Goal: Task Accomplishment & Management: Use online tool/utility

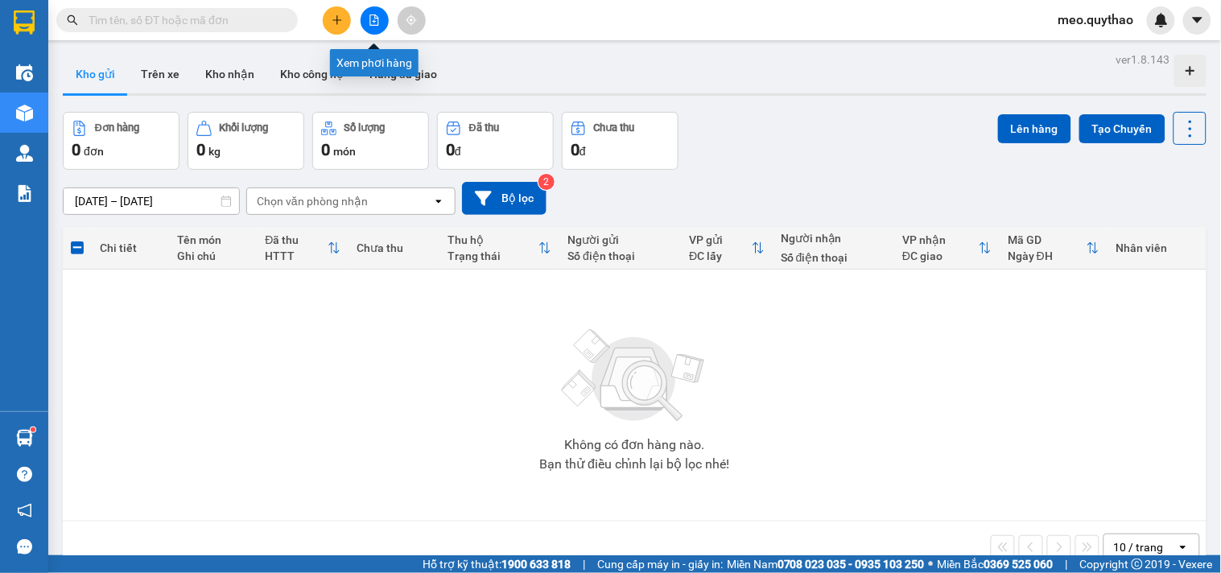
click at [370, 21] on icon "file-add" at bounding box center [374, 19] width 9 height 11
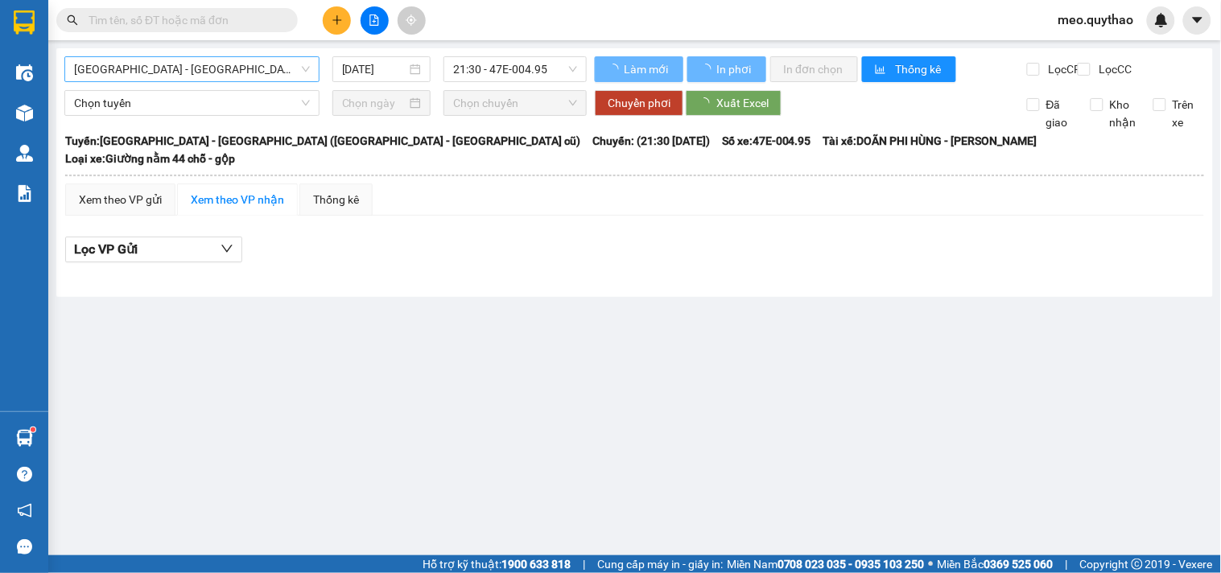
click at [213, 74] on span "[GEOGRAPHIC_DATA] - [GEOGRAPHIC_DATA] ([GEOGRAPHIC_DATA] - [GEOGRAPHIC_DATA] cũ)" at bounding box center [192, 69] width 236 height 24
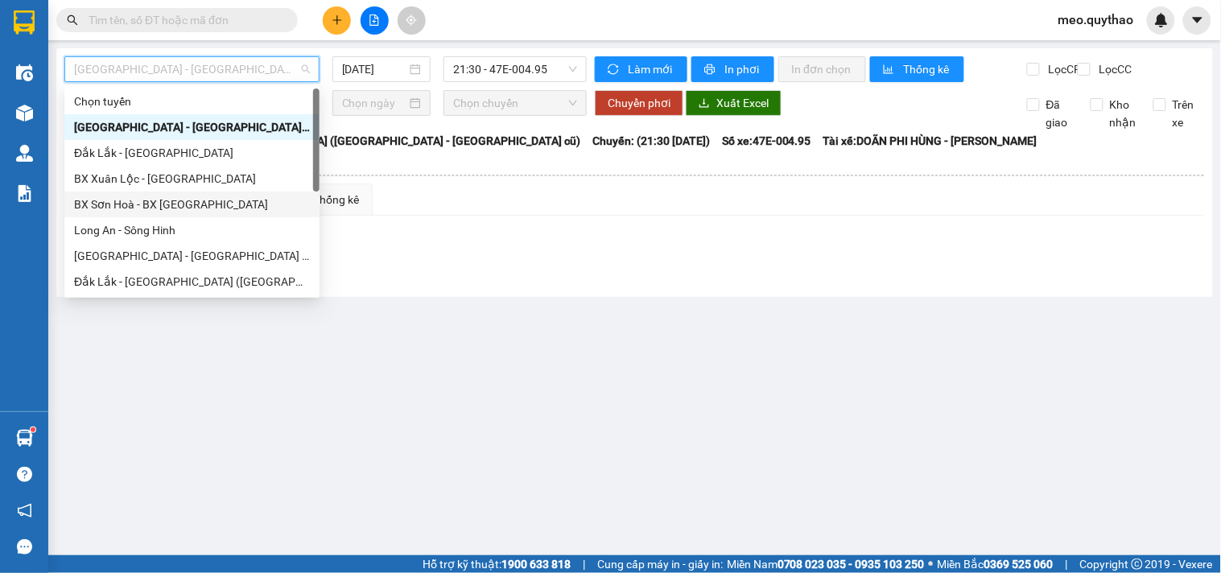
click at [213, 201] on div "BX Sơn Hoà - BX [GEOGRAPHIC_DATA]" at bounding box center [192, 205] width 236 height 18
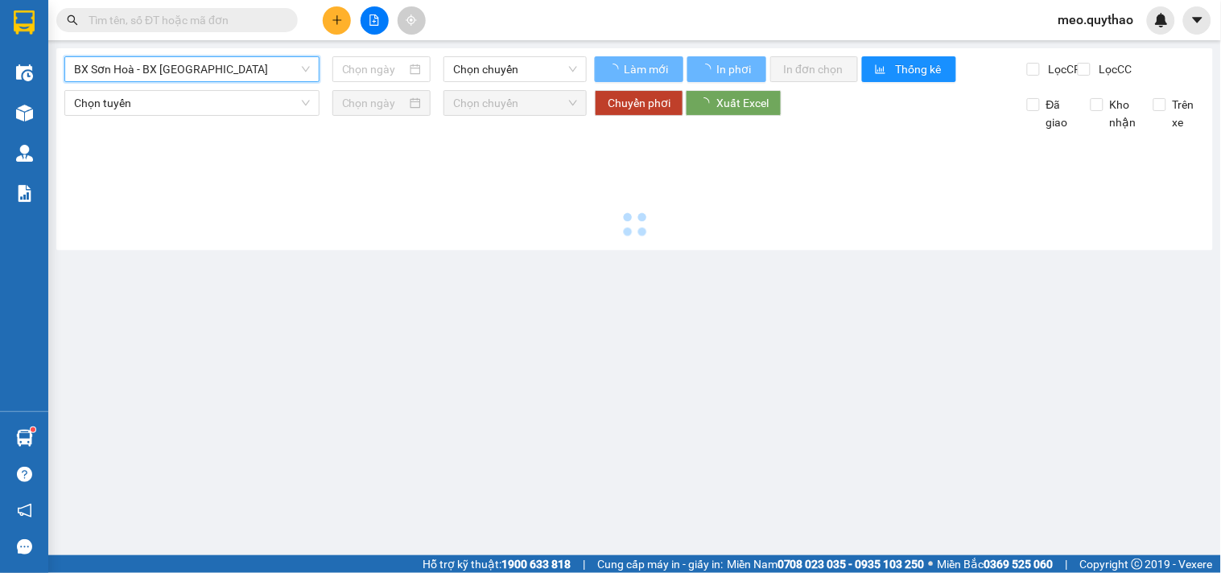
type input "[DATE]"
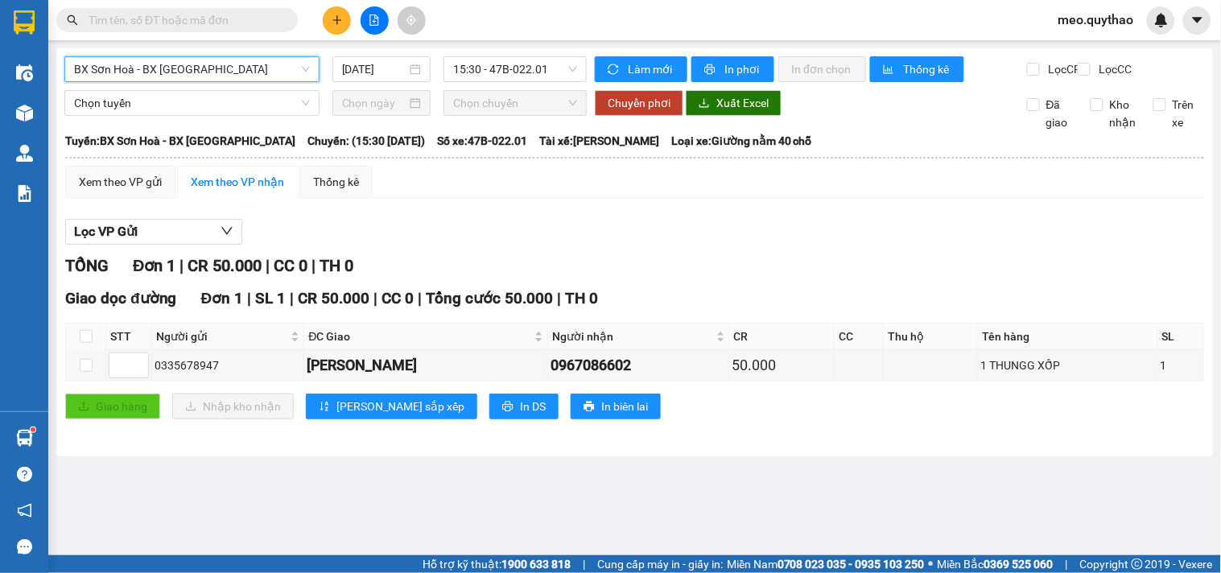
click at [227, 57] on span "BX Sơn Hoà - BX [GEOGRAPHIC_DATA]" at bounding box center [192, 69] width 236 height 24
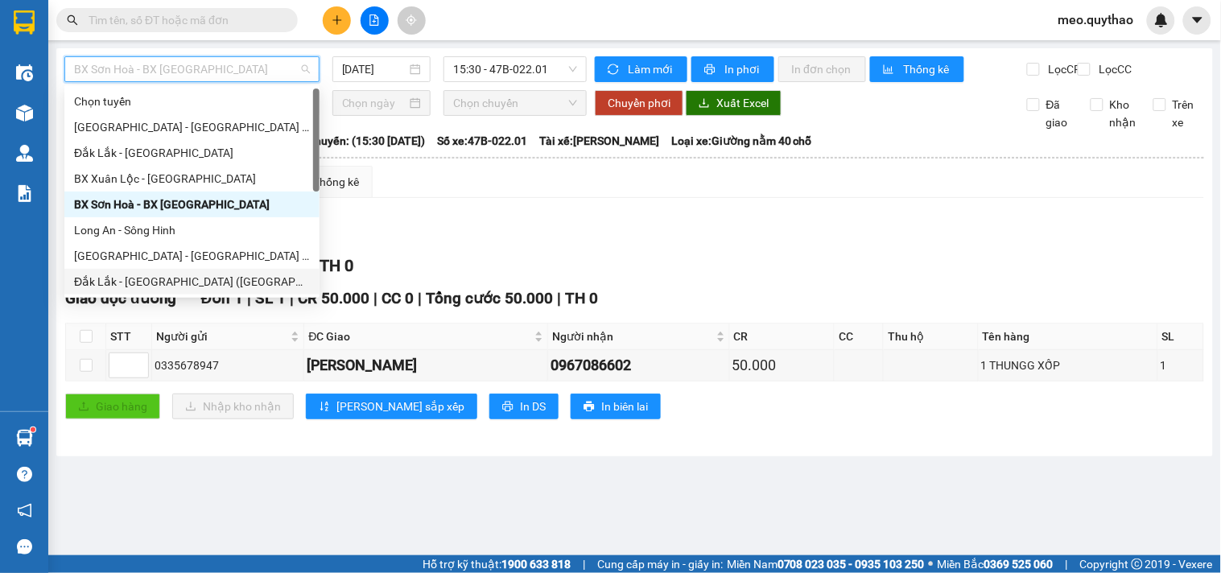
click at [217, 275] on div "Đắk Lắk - [GEOGRAPHIC_DATA] ([GEOGRAPHIC_DATA] mới)" at bounding box center [192, 282] width 236 height 18
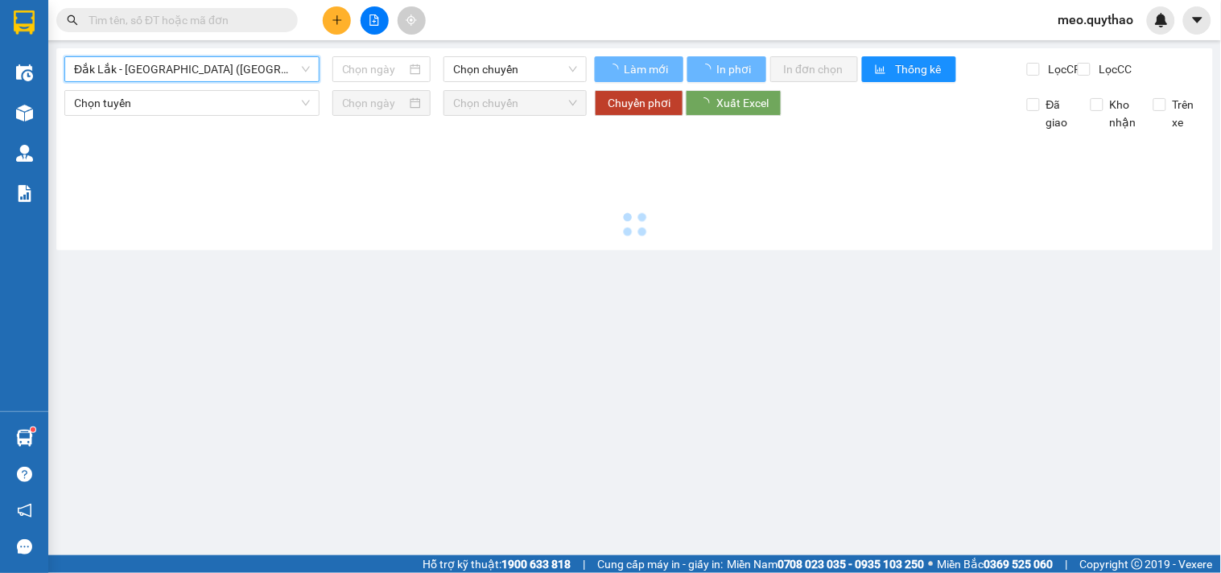
type input "[DATE]"
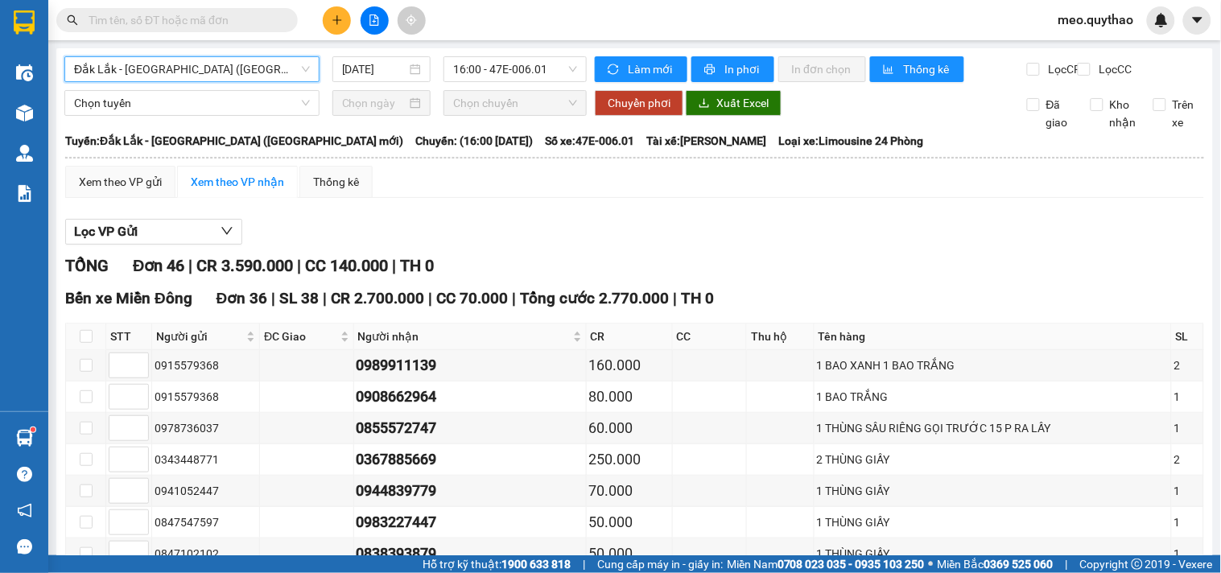
click at [236, 76] on span "Đắk Lắk - [GEOGRAPHIC_DATA] ([GEOGRAPHIC_DATA] mới)" at bounding box center [192, 69] width 236 height 24
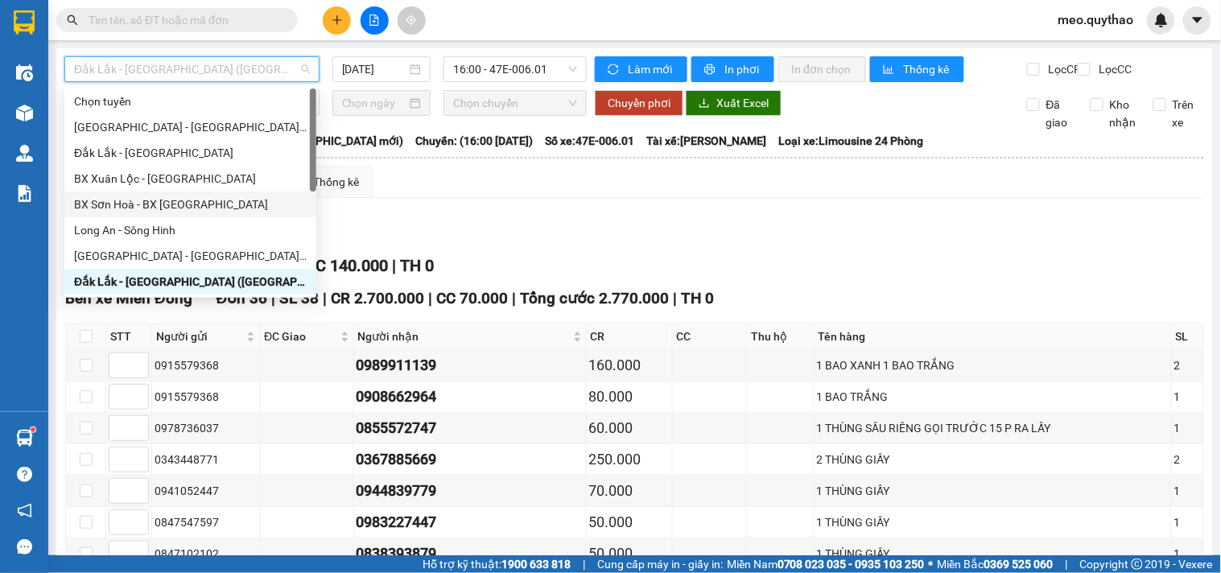
click at [193, 202] on div "BX Sơn Hoà - BX [GEOGRAPHIC_DATA]" at bounding box center [190, 205] width 233 height 18
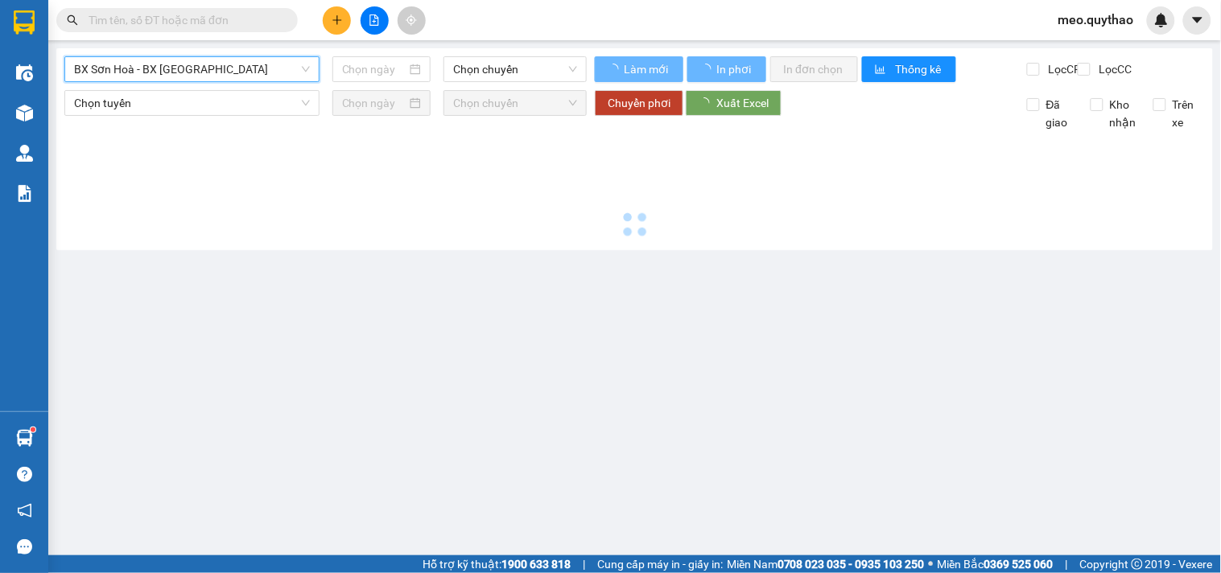
type input "[DATE]"
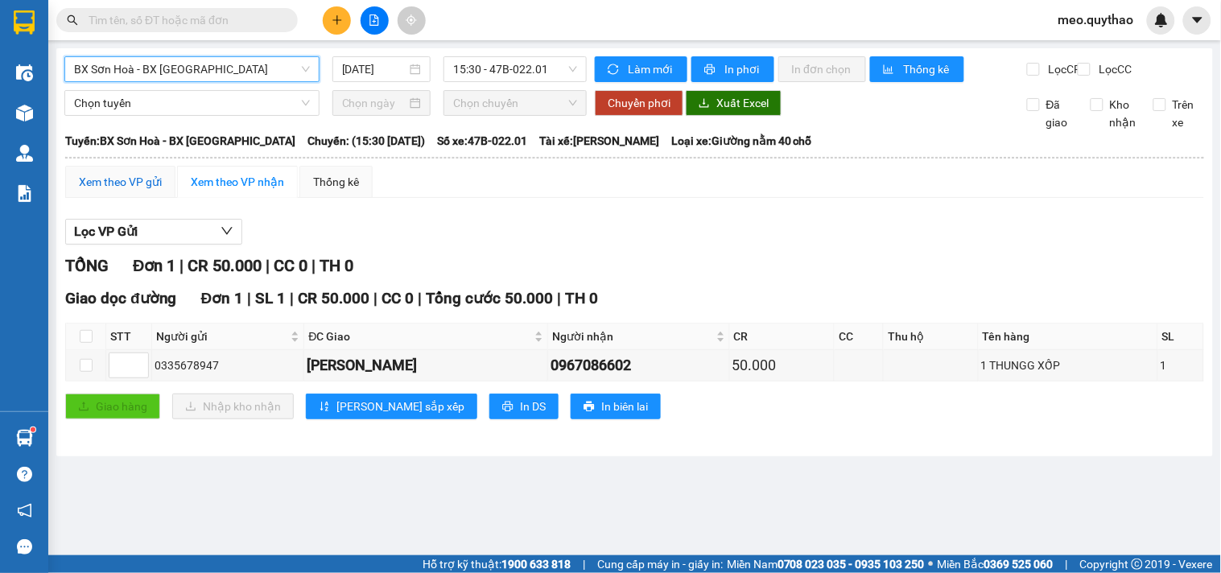
click at [137, 191] on div "Xem theo VP gửi" at bounding box center [120, 182] width 83 height 18
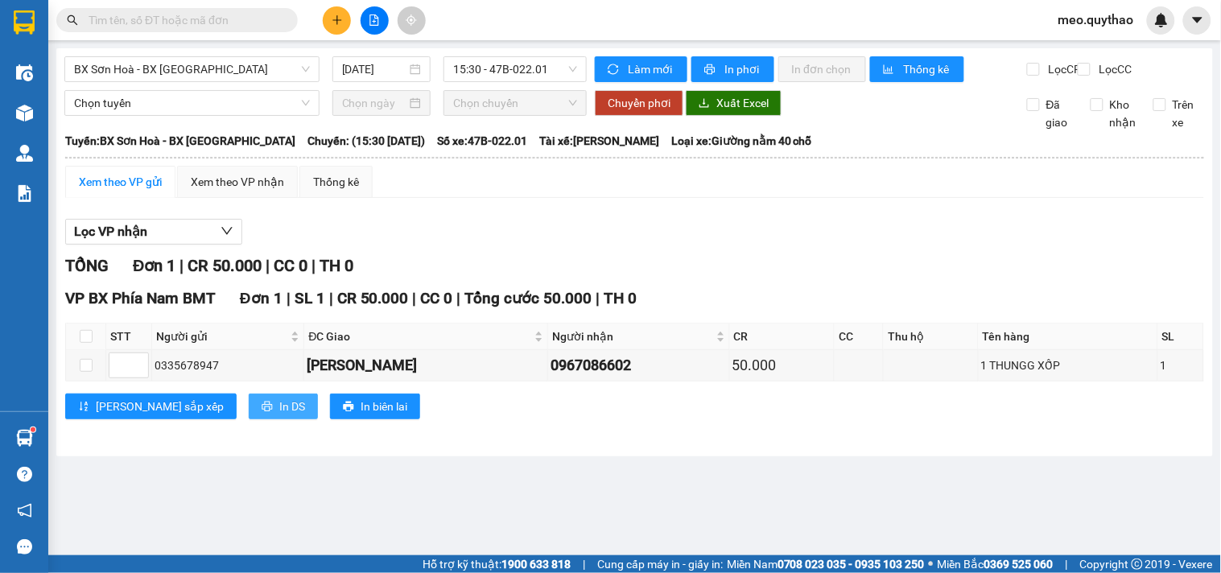
click at [249, 407] on button "In DS" at bounding box center [283, 407] width 69 height 26
click at [207, 73] on span "BX Sơn Hoà - BX [GEOGRAPHIC_DATA]" at bounding box center [192, 69] width 236 height 24
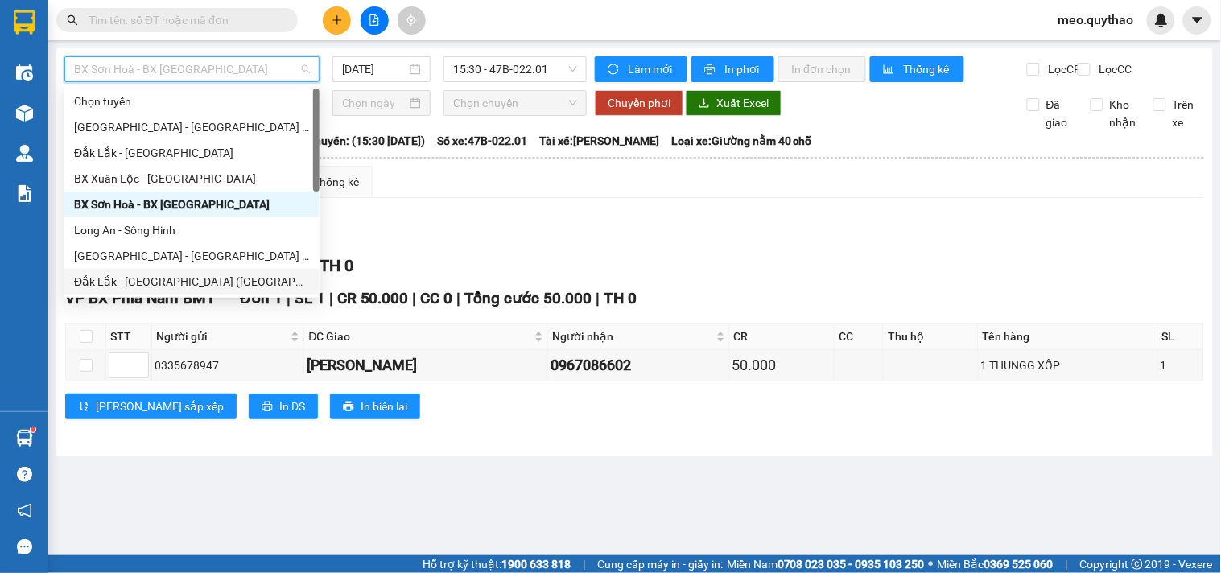
click at [205, 278] on div "Đắk Lắk - [GEOGRAPHIC_DATA] ([GEOGRAPHIC_DATA] mới)" at bounding box center [192, 282] width 236 height 18
type input "[DATE]"
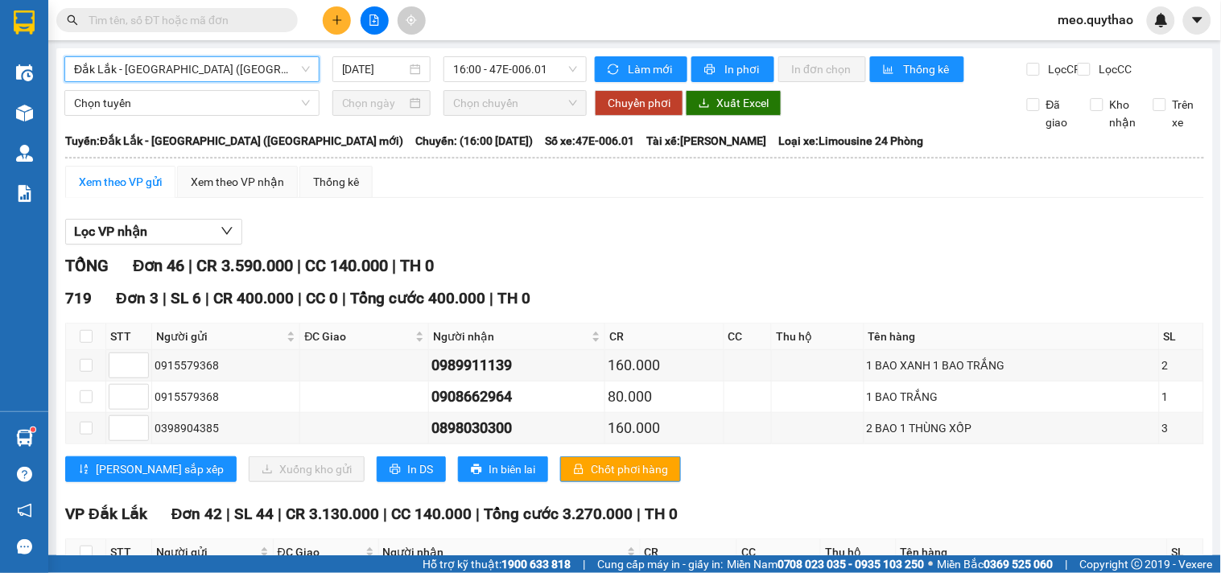
click at [213, 67] on span "Đắk Lắk - [GEOGRAPHIC_DATA] ([GEOGRAPHIC_DATA] mới)" at bounding box center [192, 69] width 236 height 24
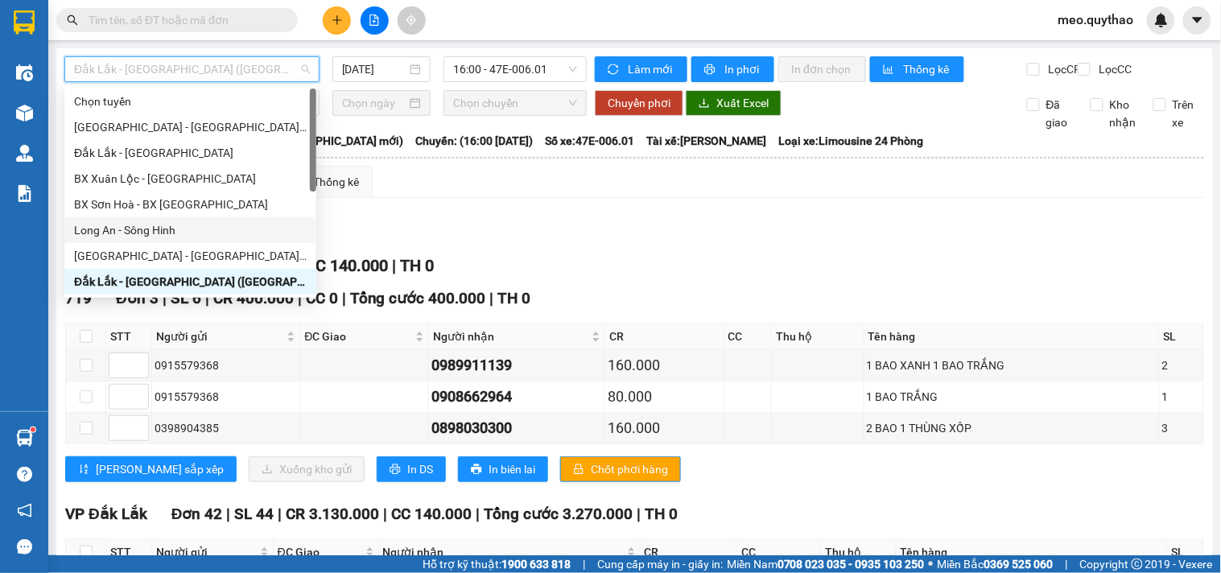
scroll to position [179, 0]
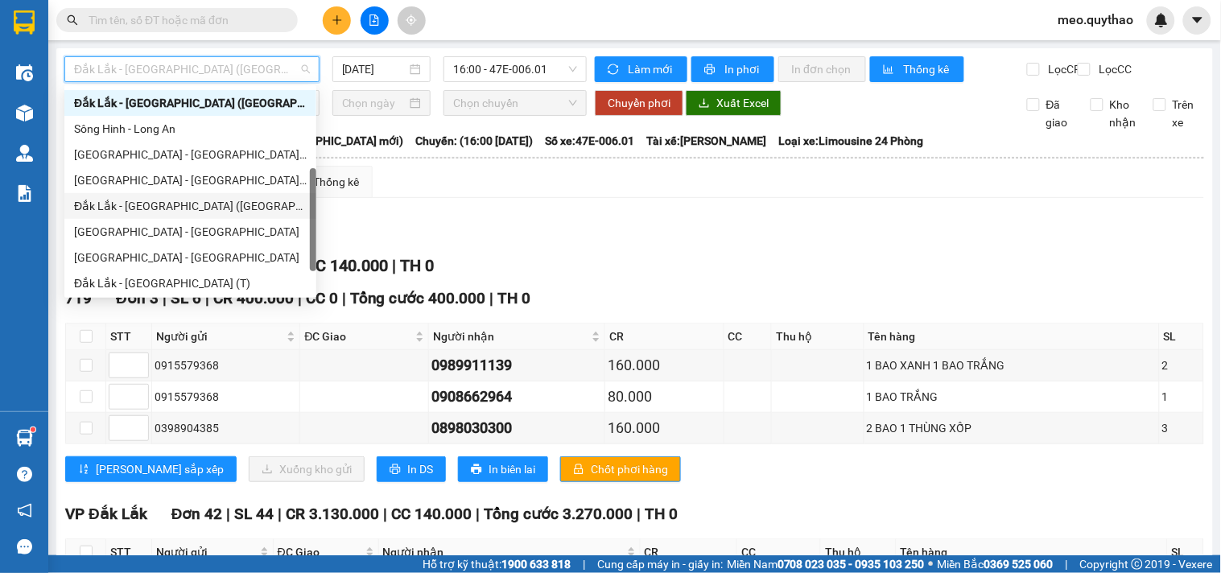
click at [199, 203] on div "Đắk Lắk - [GEOGRAPHIC_DATA] ([GEOGRAPHIC_DATA])" at bounding box center [190, 206] width 233 height 18
type input "[DATE]"
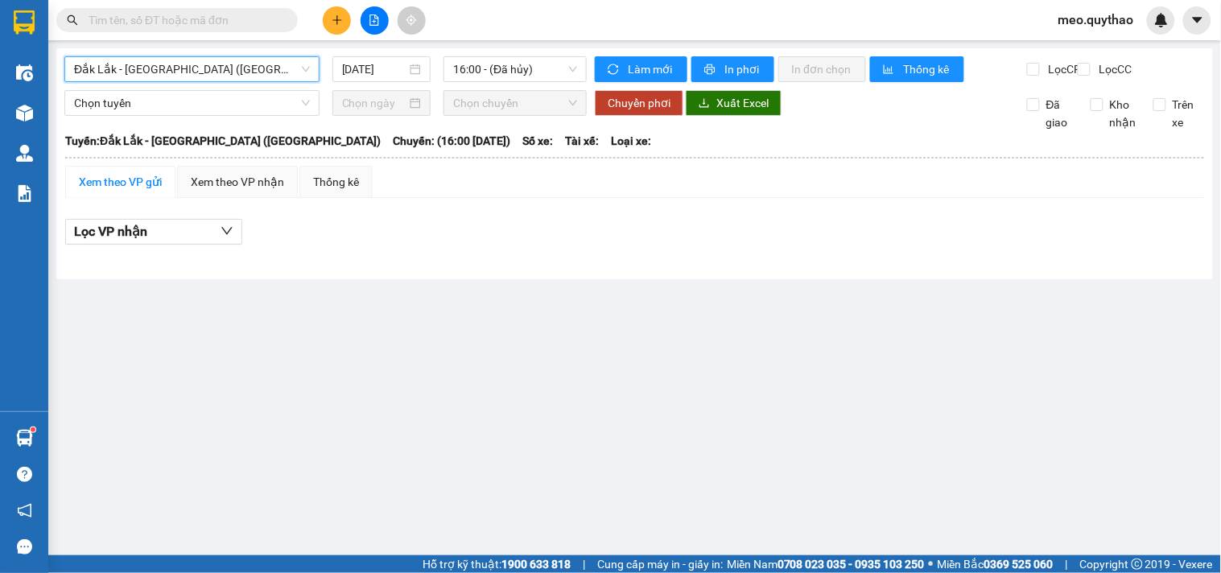
click at [250, 59] on span "Đắk Lắk - [GEOGRAPHIC_DATA] ([GEOGRAPHIC_DATA])" at bounding box center [192, 69] width 236 height 24
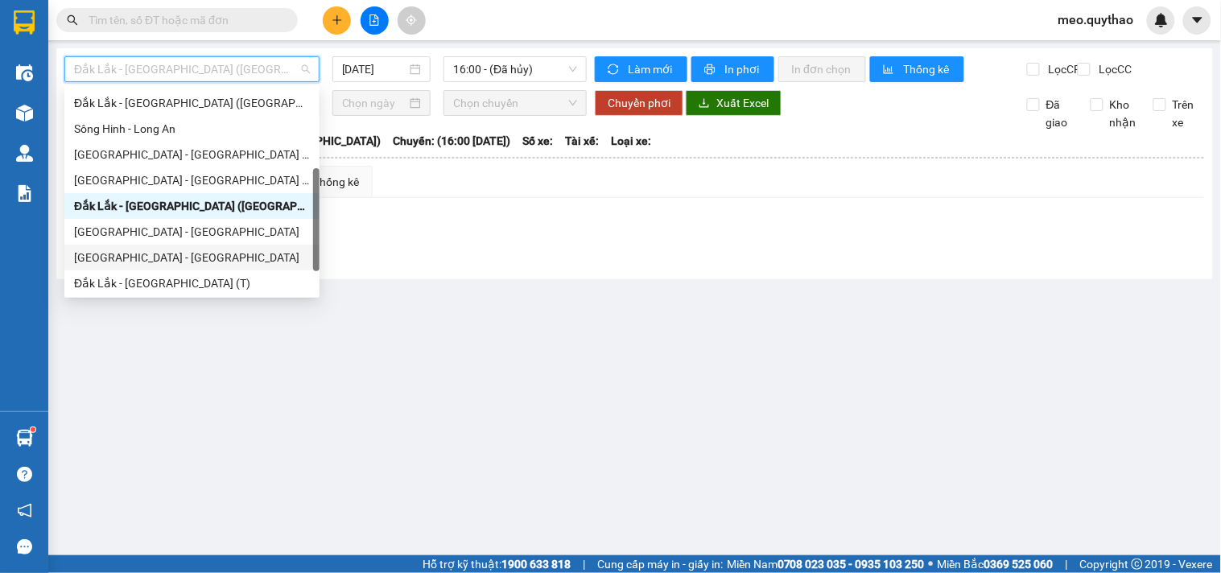
click at [172, 260] on div "[GEOGRAPHIC_DATA] - [GEOGRAPHIC_DATA]" at bounding box center [192, 258] width 236 height 18
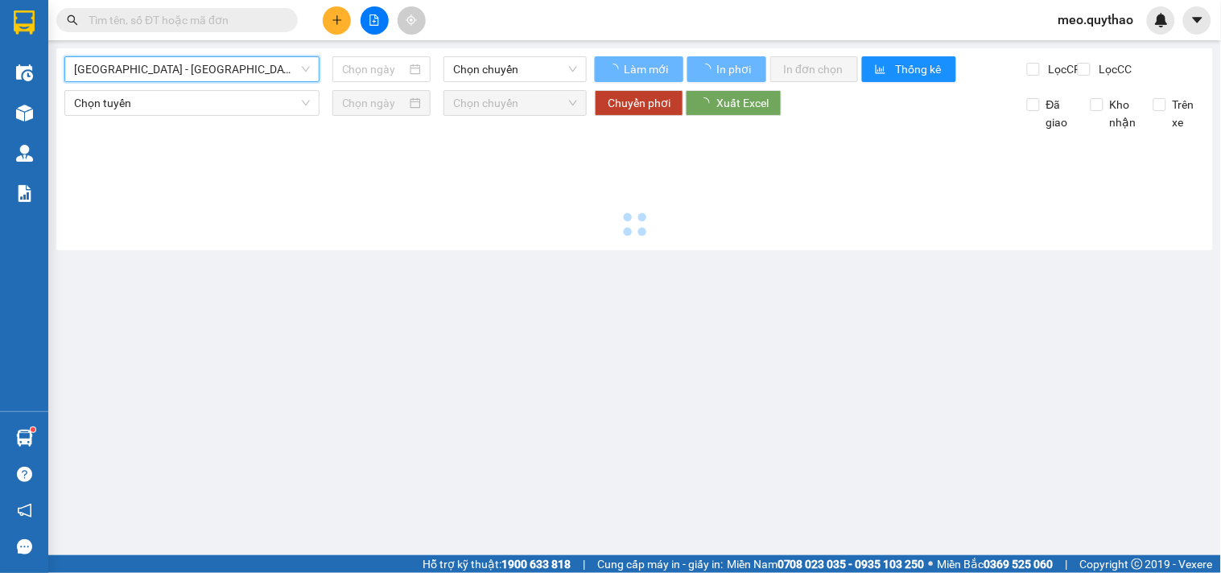
type input "[DATE]"
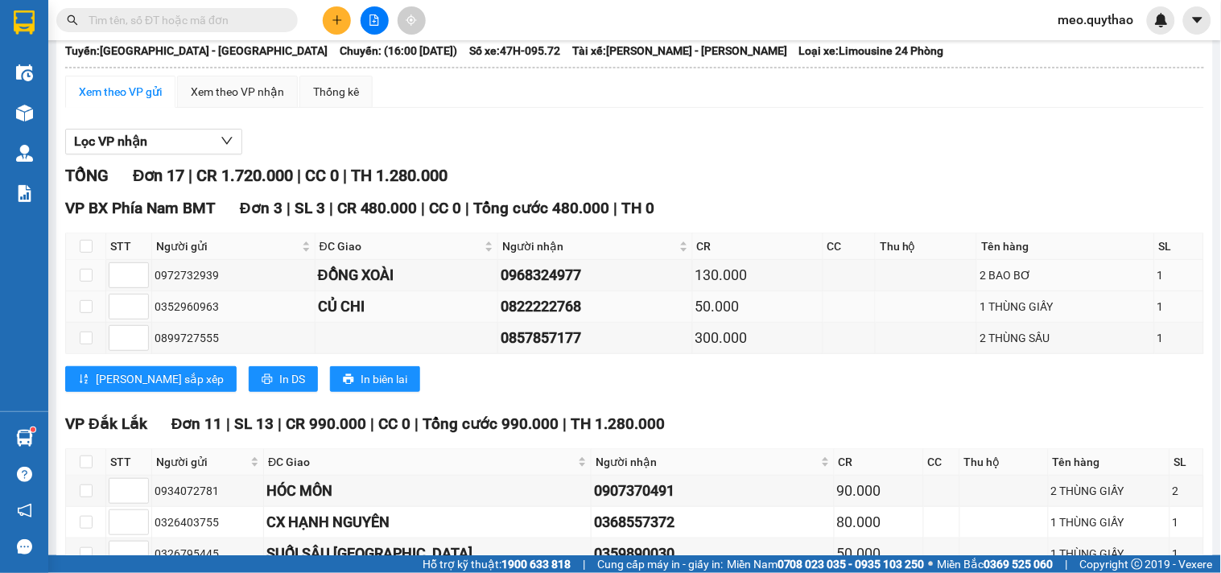
scroll to position [89, 0]
click at [262, 386] on icon "printer" at bounding box center [267, 379] width 11 height 11
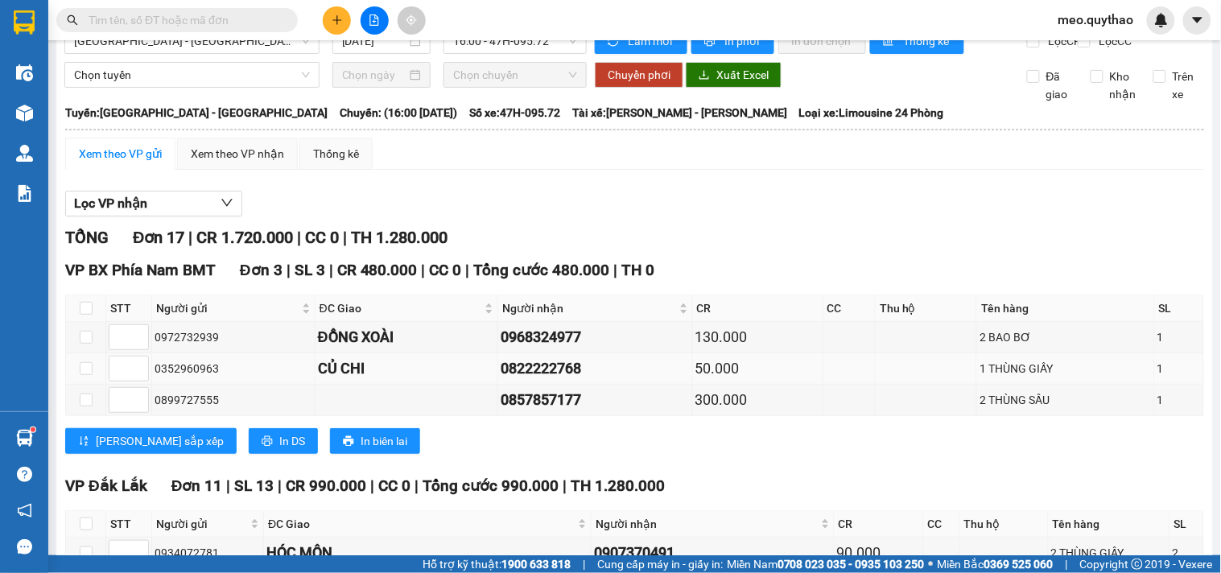
scroll to position [0, 0]
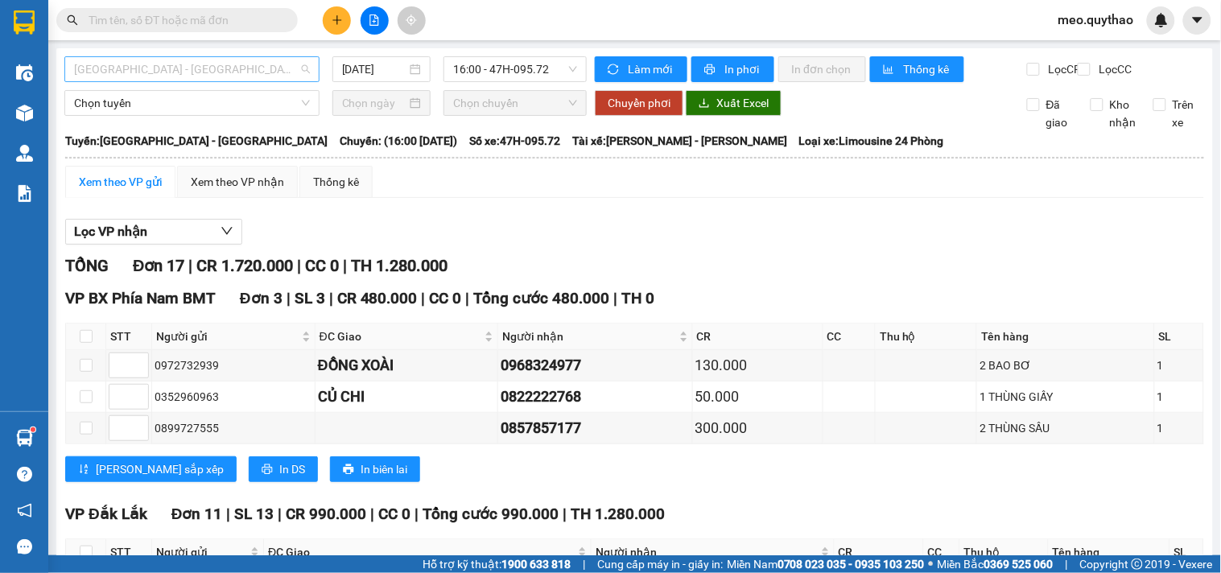
click at [199, 57] on span "[GEOGRAPHIC_DATA] - [GEOGRAPHIC_DATA]" at bounding box center [192, 69] width 236 height 24
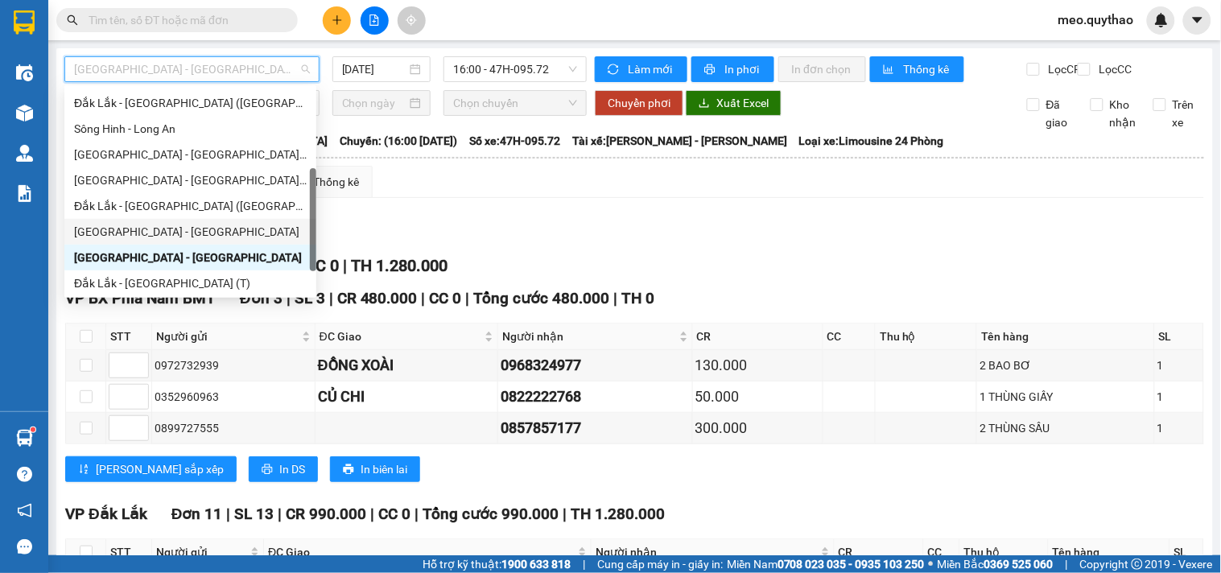
scroll to position [231, 0]
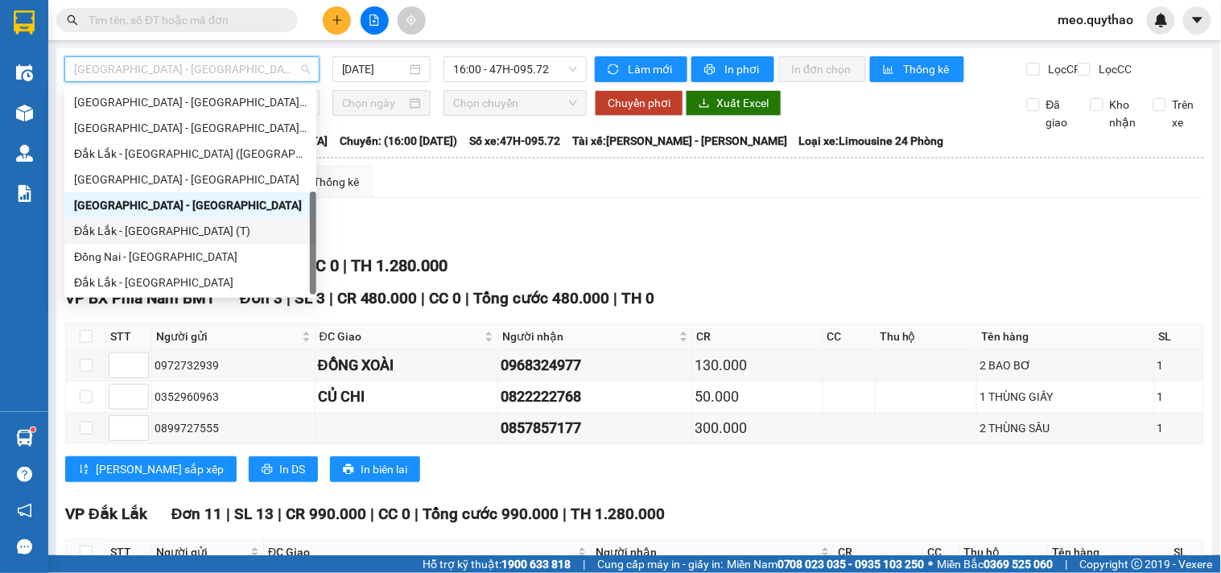
click at [178, 223] on div "Đắk Lắk - [GEOGRAPHIC_DATA] (T)" at bounding box center [190, 231] width 233 height 18
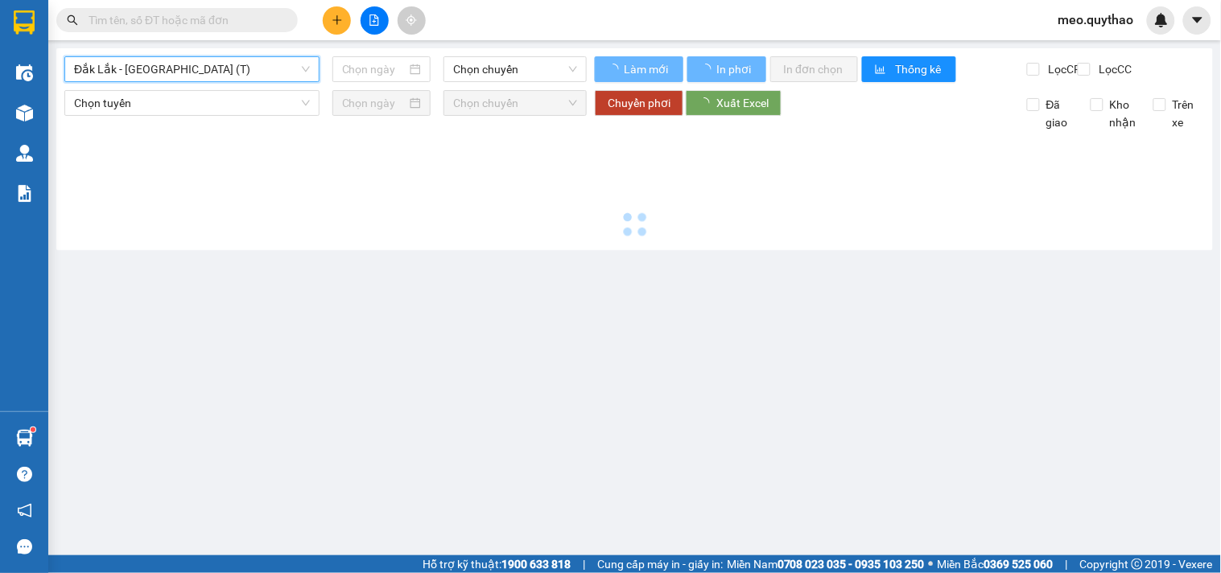
type input "[DATE]"
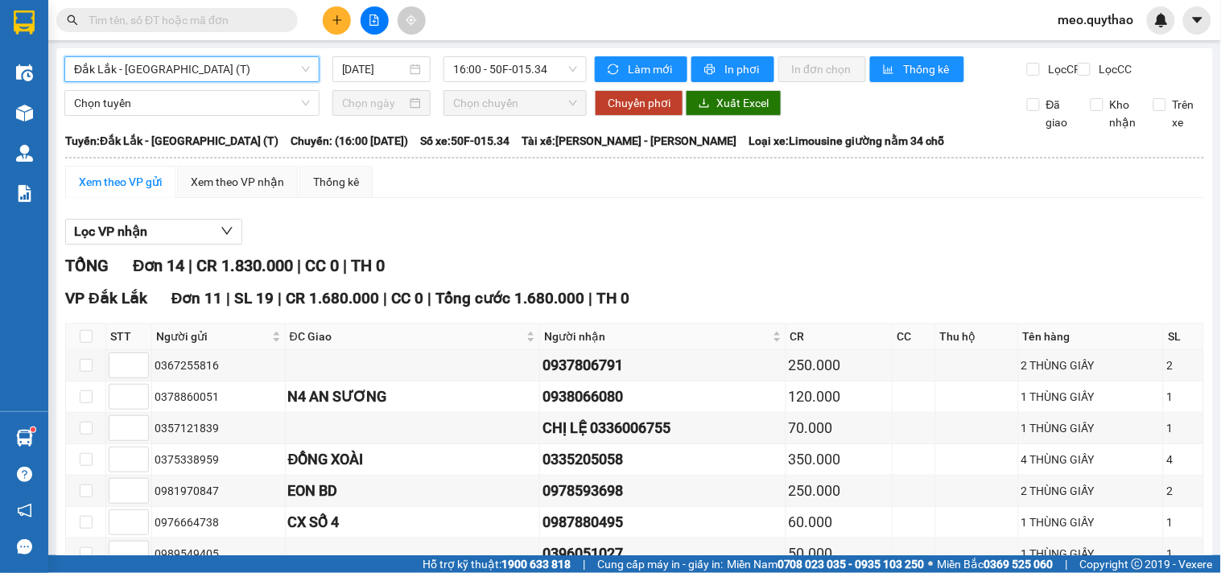
click at [200, 69] on span "Đắk Lắk - [GEOGRAPHIC_DATA] (T)" at bounding box center [192, 69] width 236 height 24
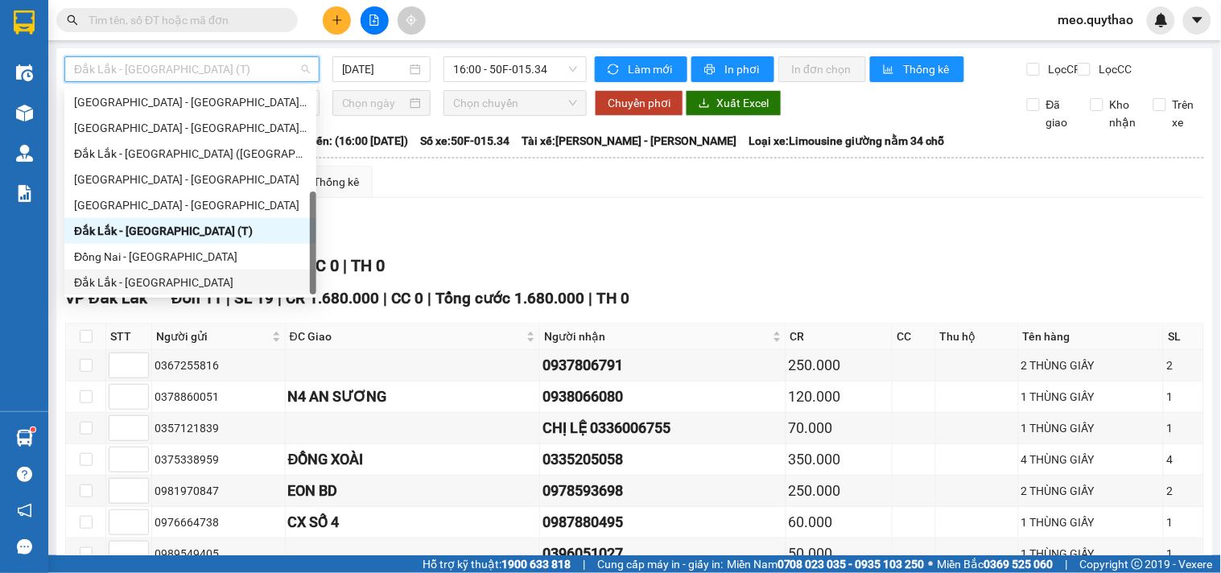
click at [180, 282] on div "Đắk Lắk - [GEOGRAPHIC_DATA]" at bounding box center [190, 283] width 233 height 18
type input "[DATE]"
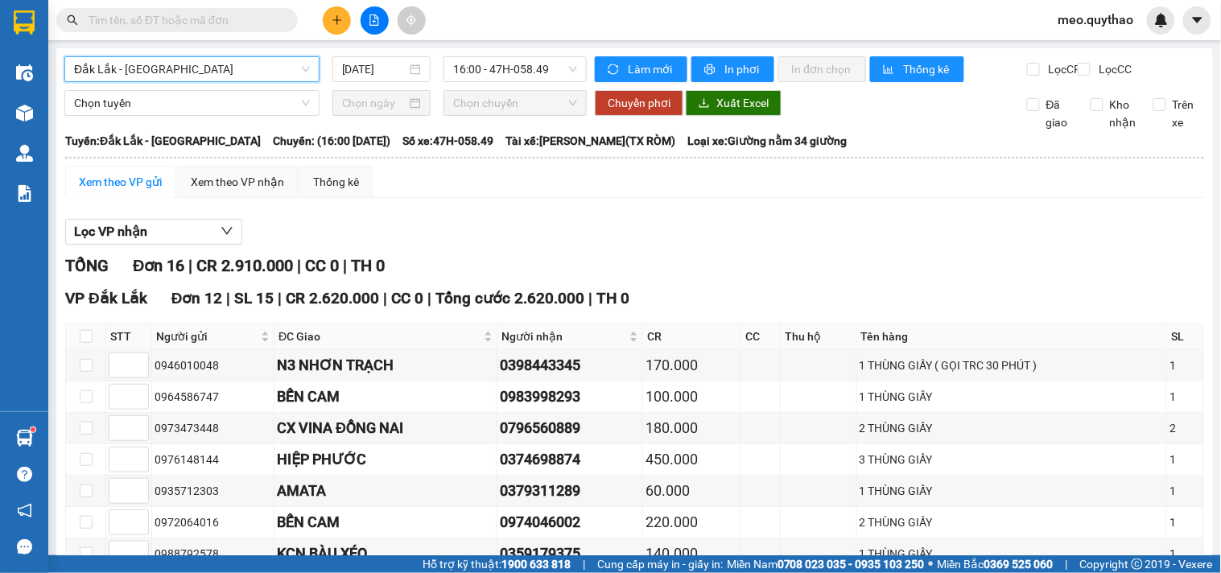
click at [222, 69] on span "Đắk Lắk - [GEOGRAPHIC_DATA]" at bounding box center [192, 69] width 236 height 24
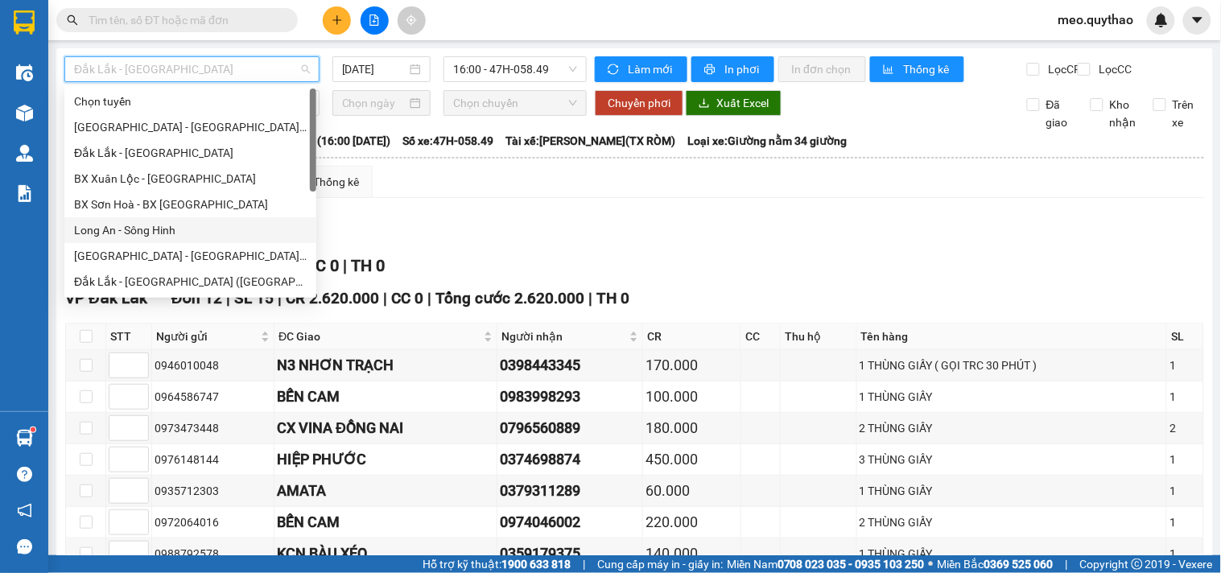
scroll to position [179, 0]
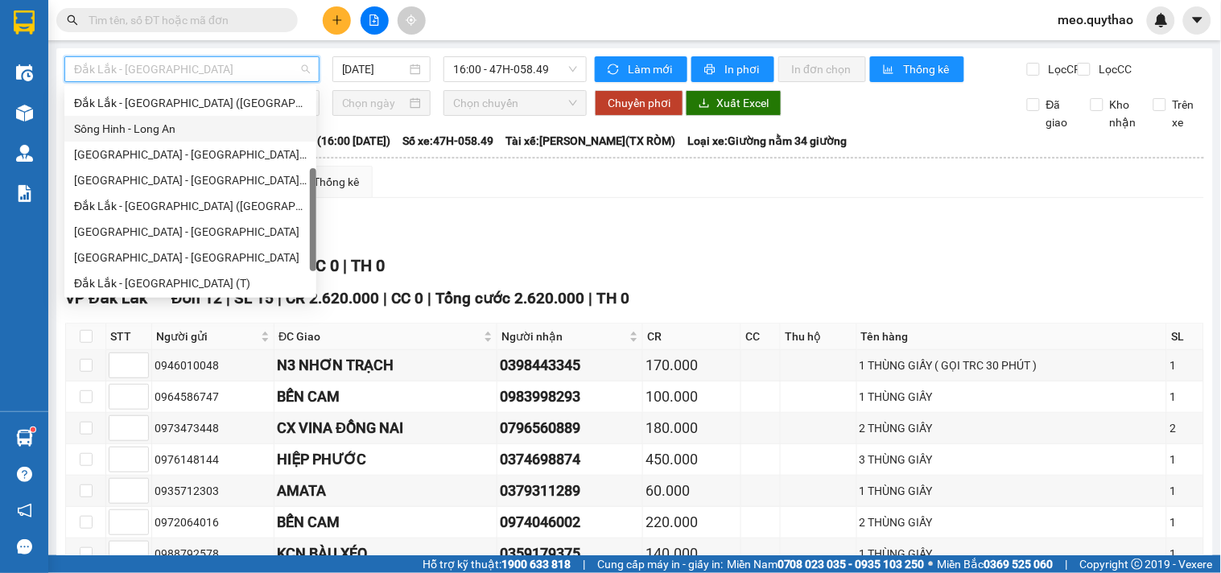
click at [188, 130] on div "Sông Hinh - Long An" at bounding box center [190, 129] width 233 height 18
type input "[DATE]"
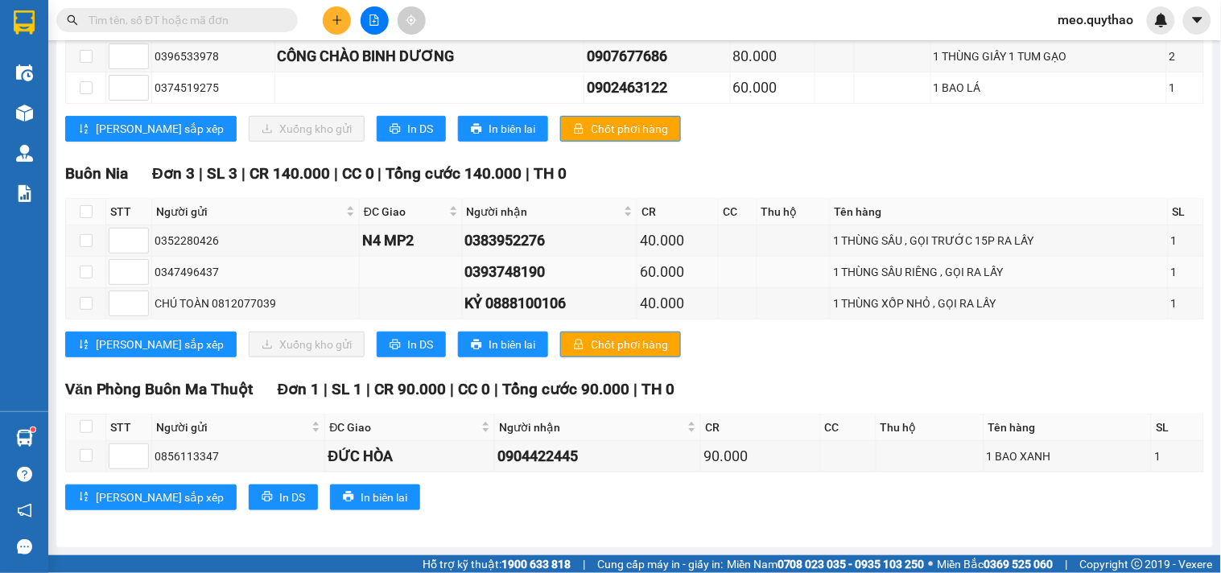
scroll to position [1292, 0]
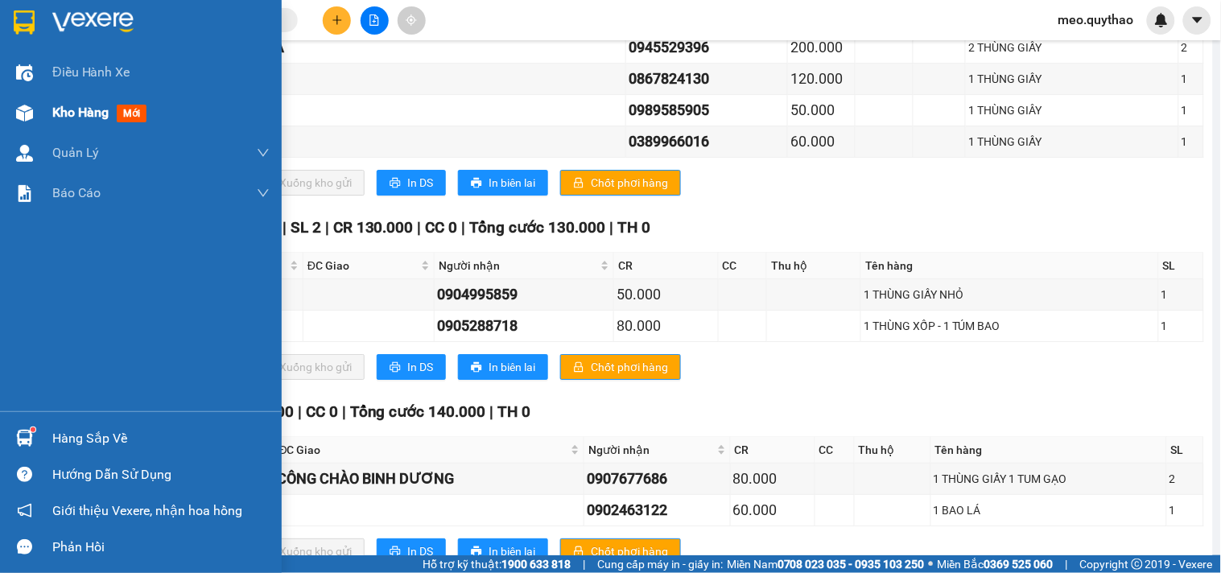
click at [84, 113] on span "Kho hàng" at bounding box center [80, 112] width 56 height 15
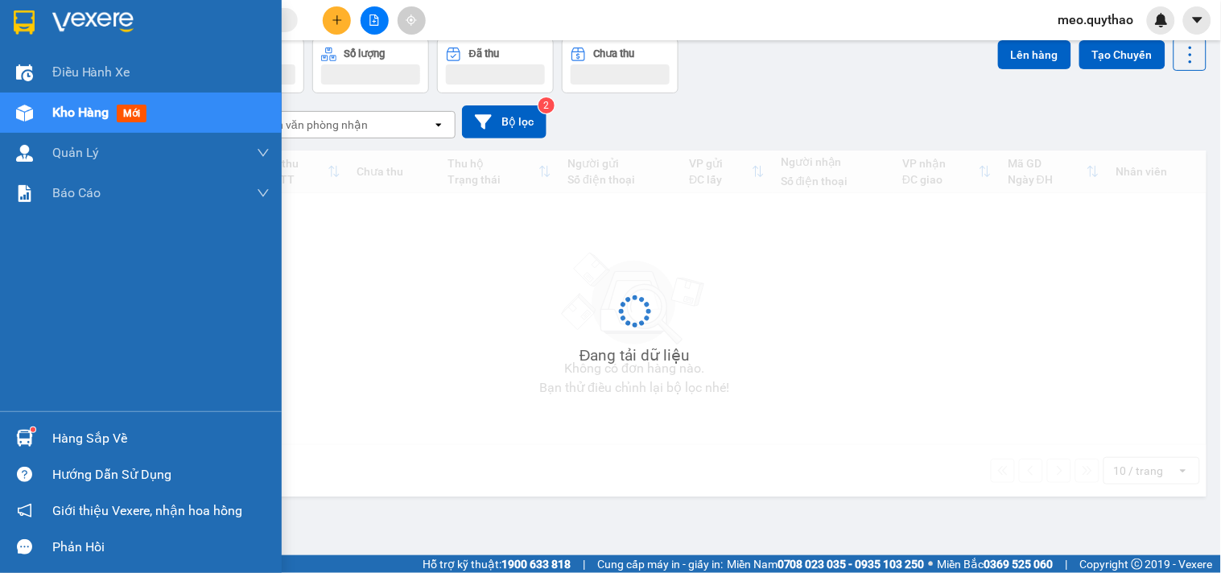
scroll to position [74, 0]
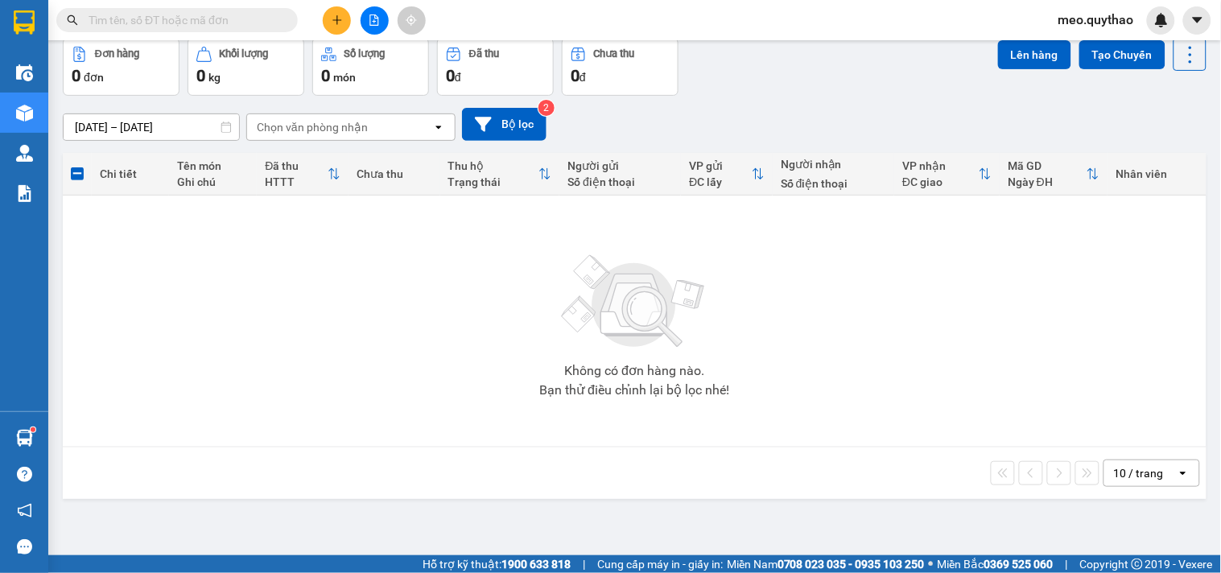
click at [1095, 16] on span "meo.quythao" at bounding box center [1096, 20] width 101 height 20
click at [1093, 39] on li "Đăng xuất" at bounding box center [1096, 50] width 103 height 26
